Goal: Task Accomplishment & Management: Complete application form

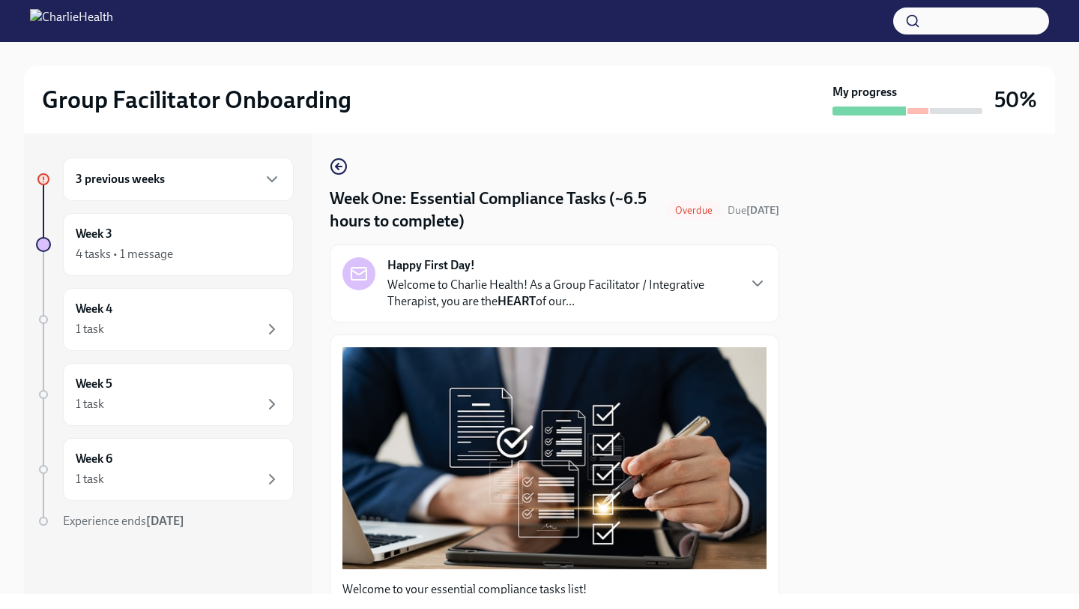
scroll to position [1391, 0]
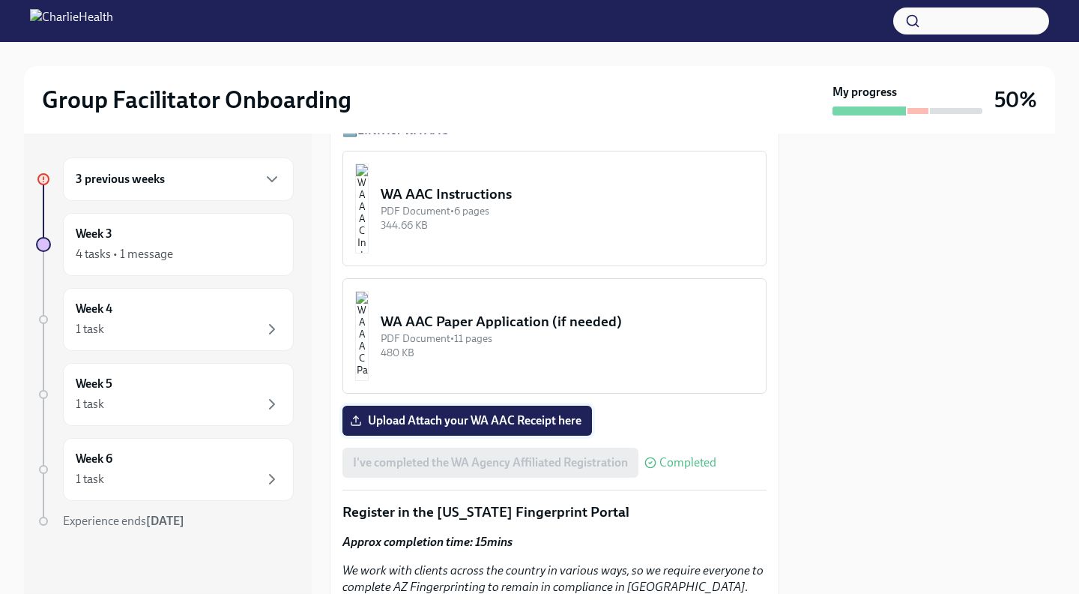
click at [422, 420] on span "Upload Attach your WA AAC Receipt here" at bounding box center [467, 420] width 229 height 15
click at [0, 0] on input "Upload Attach your WA AAC Receipt here" at bounding box center [0, 0] width 0 height 0
click at [422, 420] on span "Upload Attach your WA AAC Receipt here" at bounding box center [467, 420] width 229 height 15
click at [0, 0] on input "Upload Attach your WA AAC Receipt here" at bounding box center [0, 0] width 0 height 0
click at [422, 420] on span "Upload Attach your WA AAC Receipt here" at bounding box center [467, 420] width 229 height 15
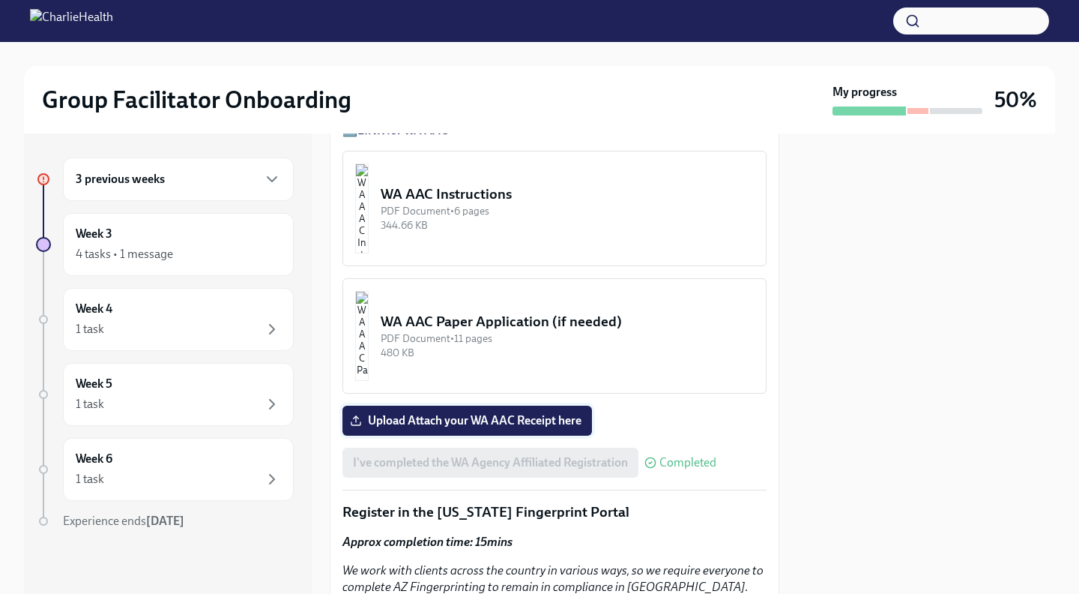
click at [0, 0] on input "Upload Attach your WA AAC Receipt here" at bounding box center [0, 0] width 0 height 0
click at [422, 420] on span "Upload Attach your WA AAC Receipt here" at bounding box center [467, 420] width 229 height 15
click at [0, 0] on input "Upload Attach your WA AAC Receipt here" at bounding box center [0, 0] width 0 height 0
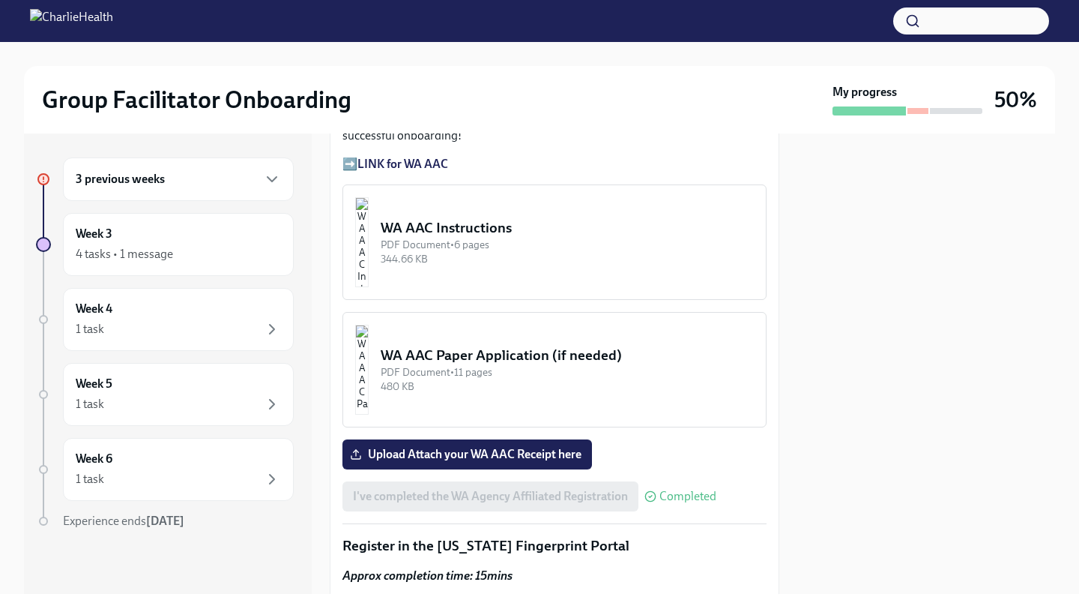
scroll to position [1359, 0]
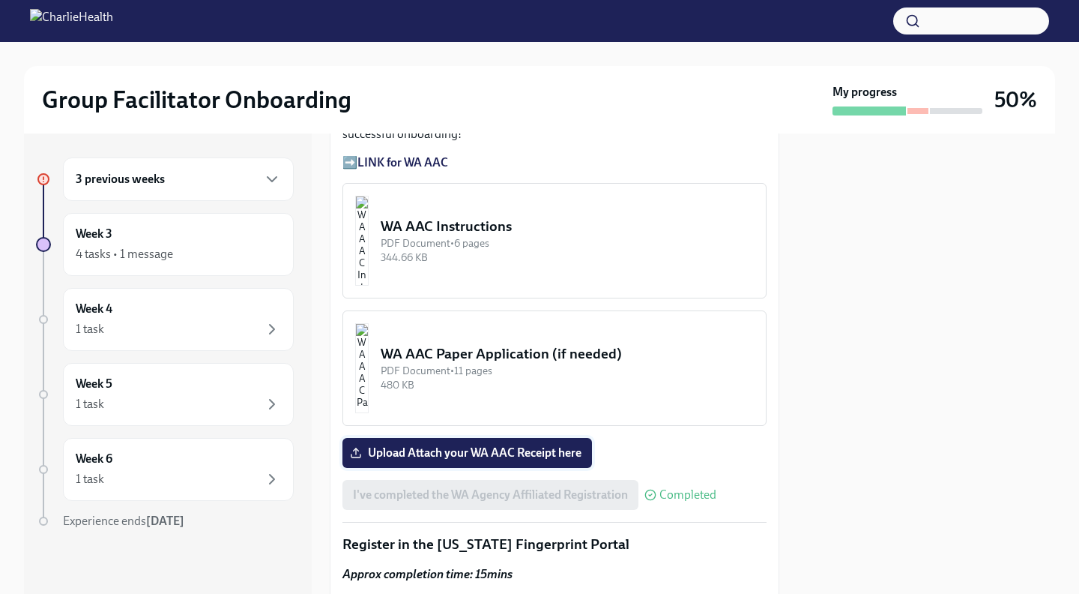
click at [466, 453] on span "Upload Attach your WA AAC Receipt here" at bounding box center [467, 452] width 229 height 15
click at [0, 0] on input "Upload Attach your WA AAC Receipt here" at bounding box center [0, 0] width 0 height 0
click at [466, 453] on span "Upload Attach your WA AAC Receipt here" at bounding box center [467, 452] width 229 height 15
click at [0, 0] on input "Upload Attach your WA AAC Receipt here" at bounding box center [0, 0] width 0 height 0
click at [466, 453] on span "Upload Attach your WA AAC Receipt here" at bounding box center [467, 452] width 229 height 15
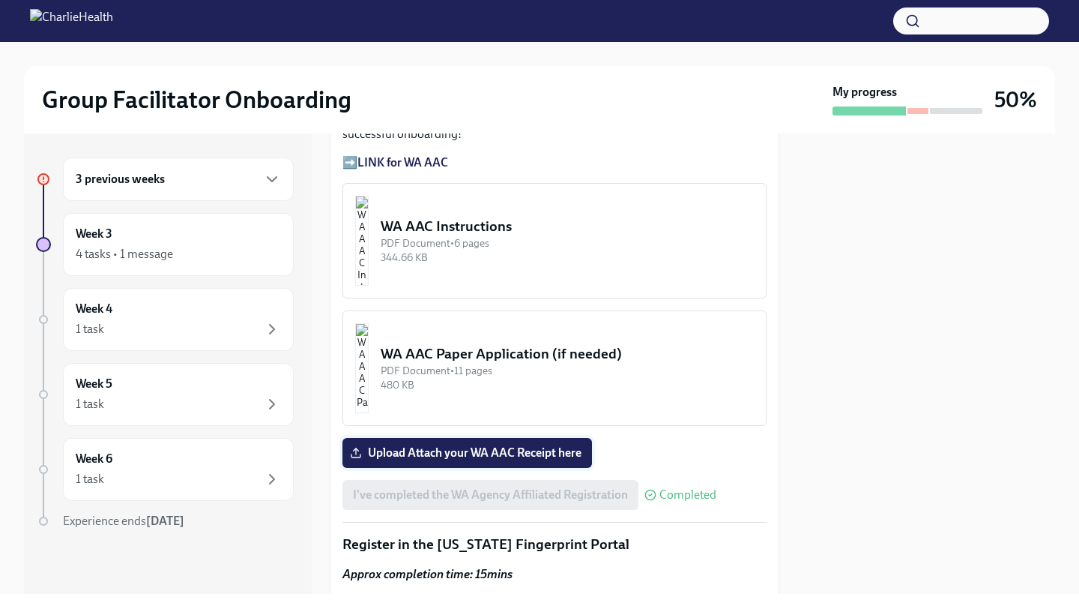
click at [0, 0] on input "Upload Attach your WA AAC Receipt here" at bounding box center [0, 0] width 0 height 0
click at [466, 453] on span "Upload Attach your WA AAC Receipt here" at bounding box center [467, 452] width 229 height 15
click at [0, 0] on input "Upload Attach your WA AAC Receipt here" at bounding box center [0, 0] width 0 height 0
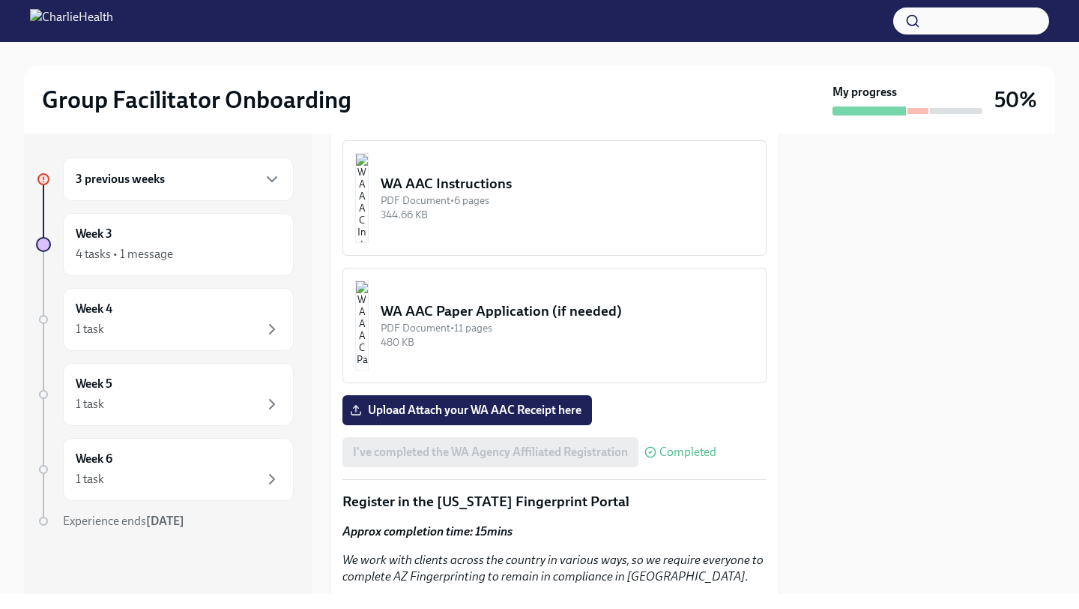
scroll to position [1404, 0]
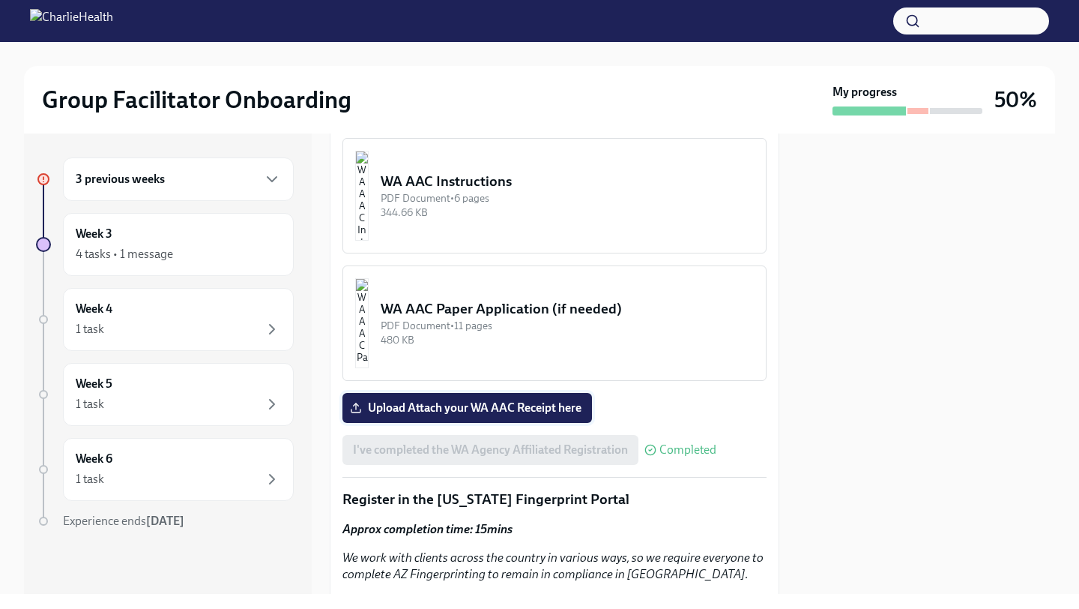
click at [480, 404] on span "Upload Attach your WA AAC Receipt here" at bounding box center [467, 407] width 229 height 15
click at [0, 0] on input "Upload Attach your WA AAC Receipt here" at bounding box center [0, 0] width 0 height 0
click at [491, 406] on span "Upload Attach your WA AAC Receipt here" at bounding box center [467, 407] width 229 height 15
click at [0, 0] on input "Upload Attach your WA AAC Receipt here" at bounding box center [0, 0] width 0 height 0
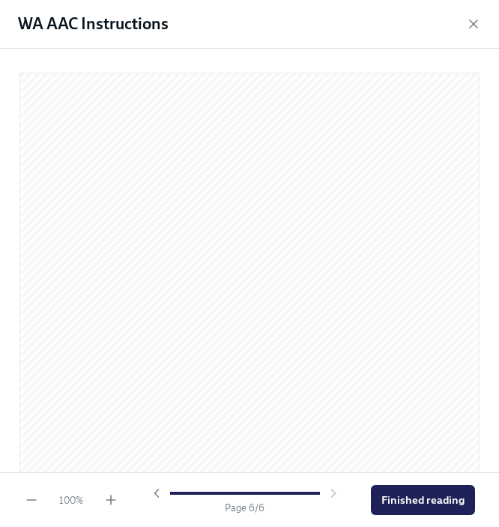
scroll to position [3006, 0]
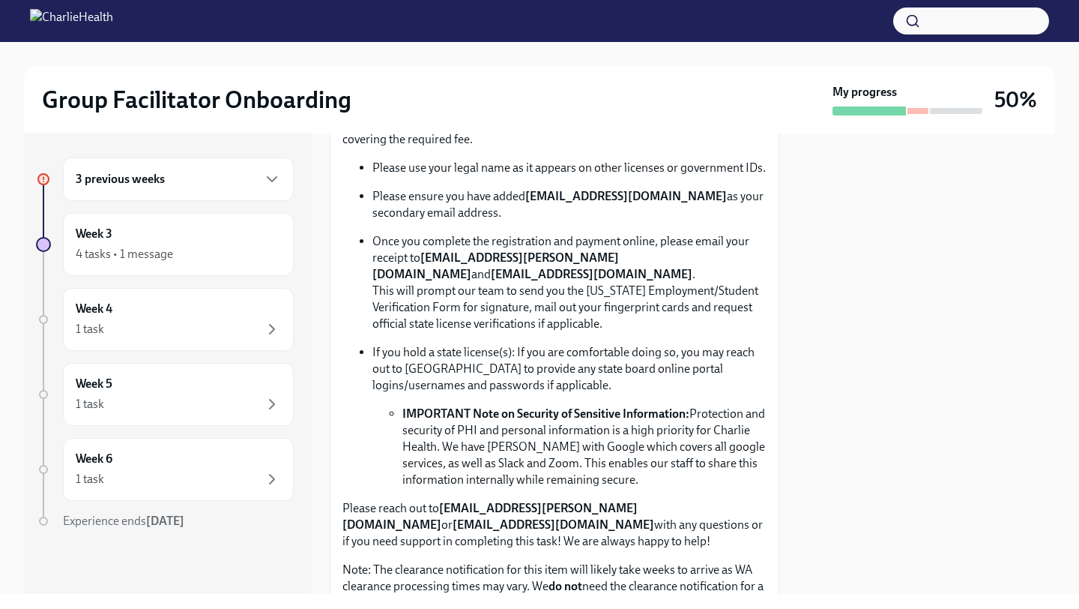
scroll to position [901, 0]
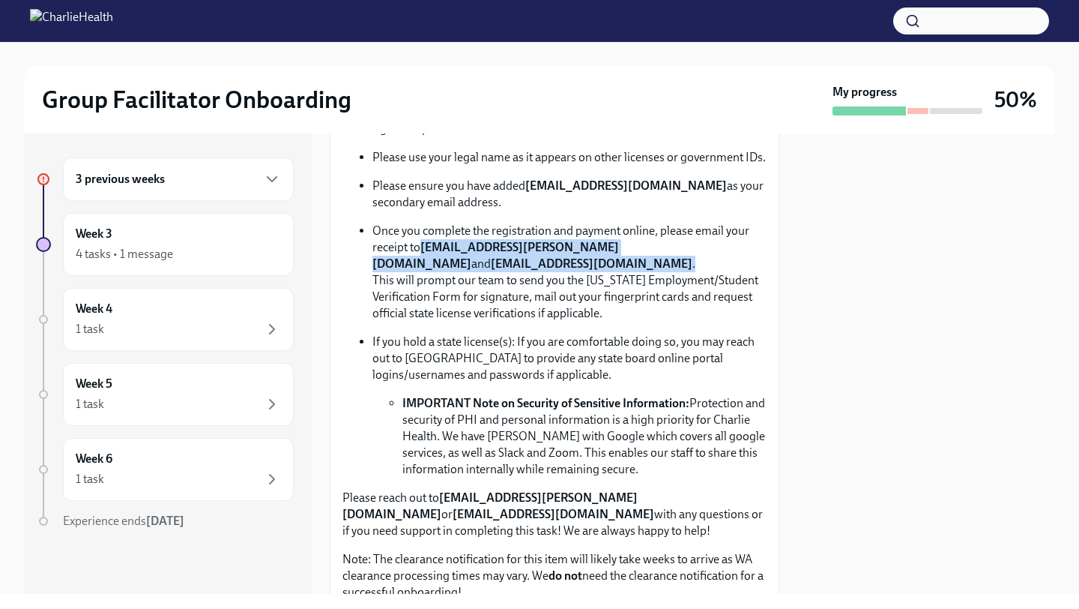
drag, startPoint x: 423, startPoint y: 250, endPoint x: 556, endPoint y: 267, distance: 134.5
click at [556, 267] on p "Once you complete the registration and payment online, please email your receip…" at bounding box center [570, 272] width 394 height 99
copy p "[EMAIL_ADDRESS][PERSON_NAME][DOMAIN_NAME] and [EMAIL_ADDRESS][DOMAIN_NAME] ."
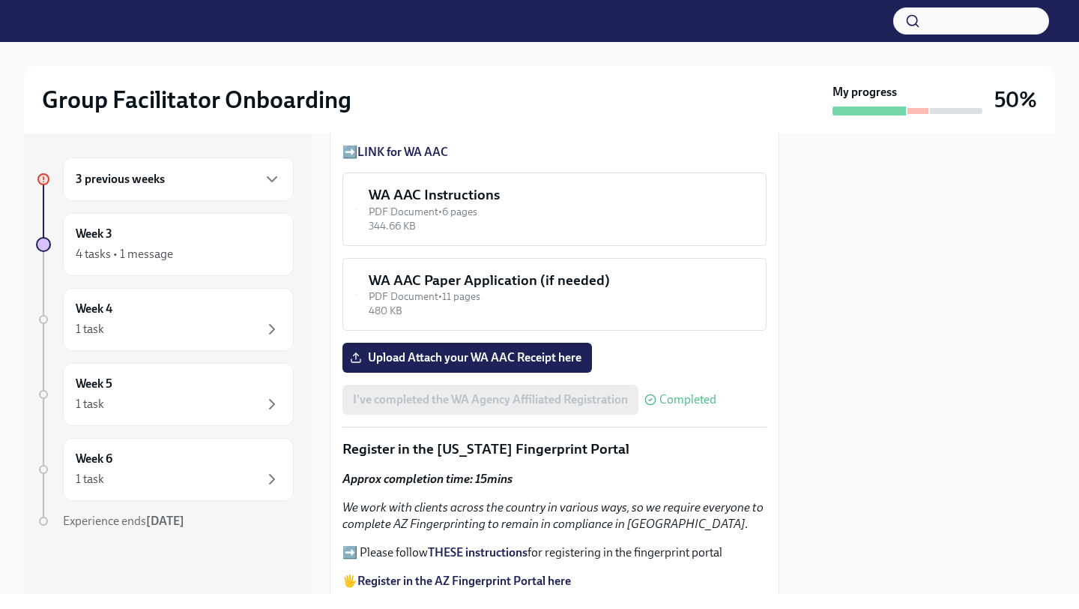
scroll to position [1375, 0]
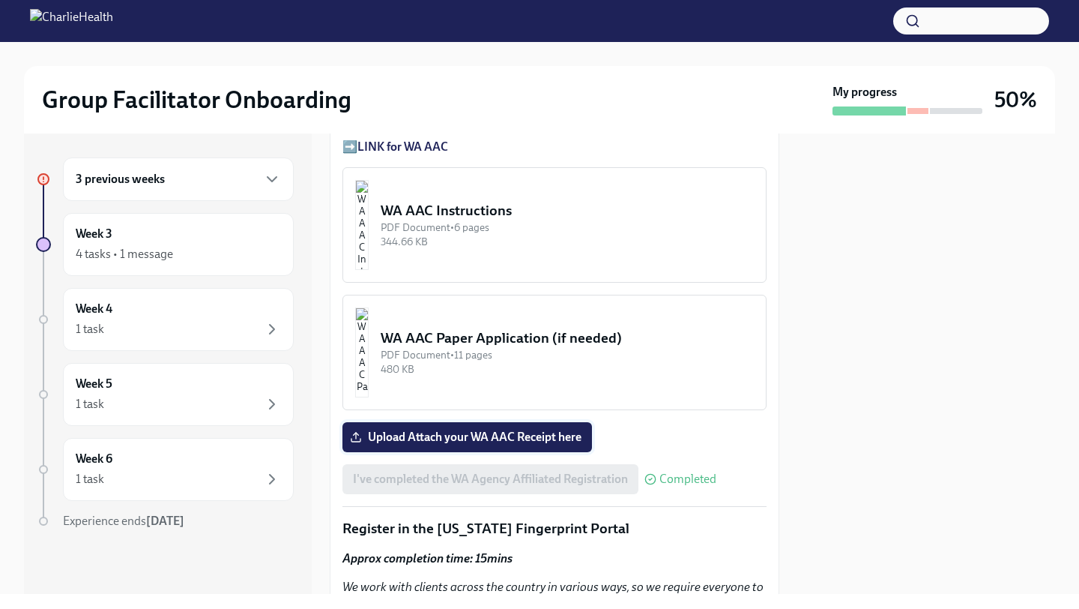
click at [471, 436] on span "Upload Attach your WA AAC Receipt here" at bounding box center [467, 437] width 229 height 15
click at [0, 0] on input "Upload Attach your WA AAC Receipt here" at bounding box center [0, 0] width 0 height 0
click at [471, 432] on span "Upload Attach your WA AAC Receipt here" at bounding box center [467, 437] width 229 height 15
click at [0, 0] on input "Upload Attach your WA AAC Receipt here" at bounding box center [0, 0] width 0 height 0
